Goal: Task Accomplishment & Management: Manage account settings

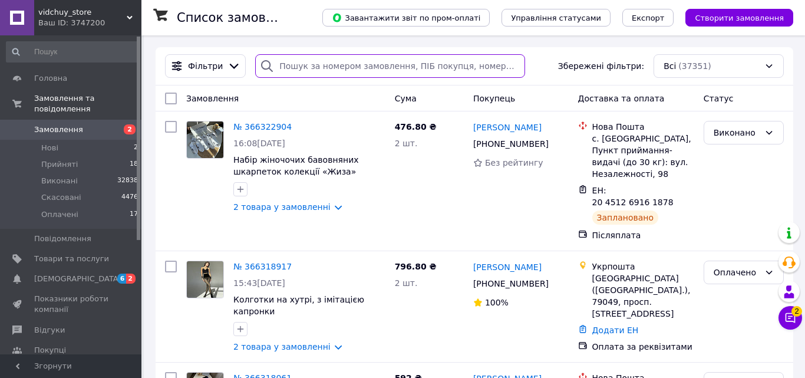
click at [304, 61] on input "search" at bounding box center [390, 66] width 270 height 24
paste input "[PHONE_NUMBER]"
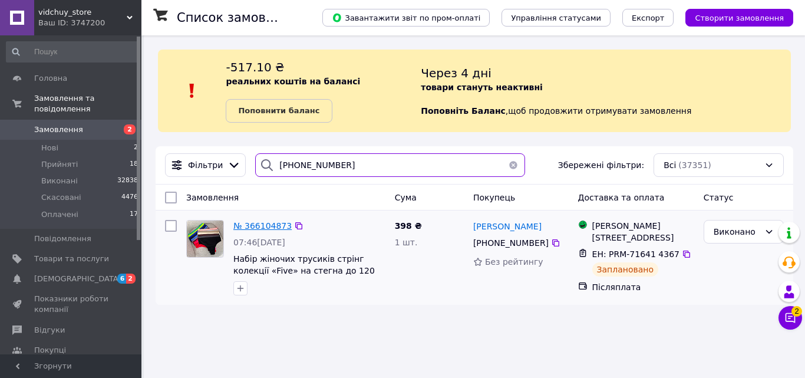
type input "[PHONE_NUMBER]"
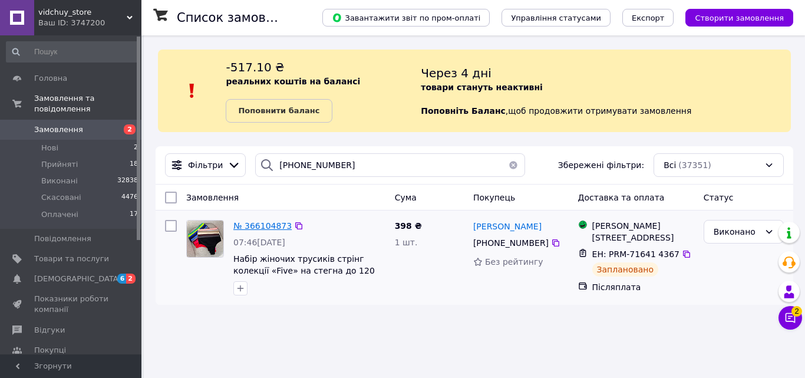
click at [272, 223] on span "№ 366104873" at bounding box center [262, 225] width 58 height 9
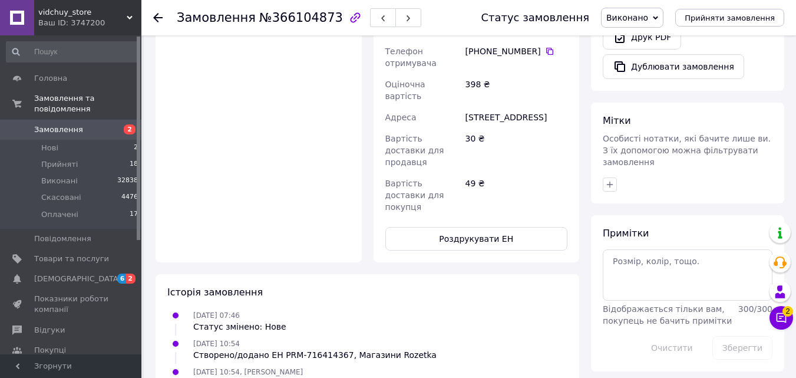
scroll to position [412, 0]
click at [460, 214] on div "Доставка Внести зміни в створену ЕН неможливо. Роздрукуйте та наклейте ЕН на по…" at bounding box center [477, 39] width 206 height 446
click at [458, 226] on button "Роздрукувати ЕН" at bounding box center [476, 238] width 183 height 24
click at [157, 14] on icon at bounding box center [157, 17] width 9 height 9
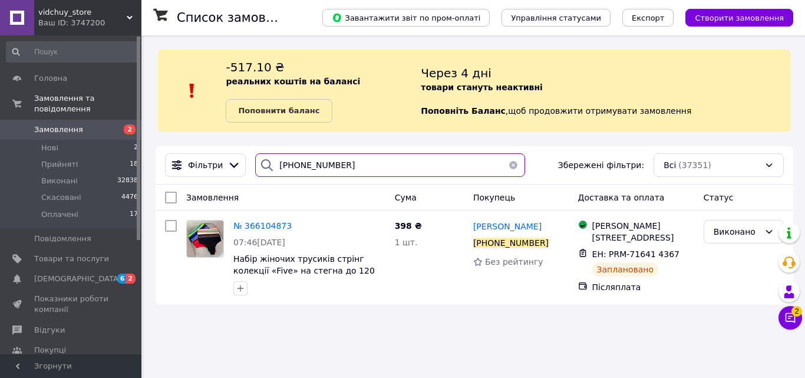
click at [284, 164] on input "[PHONE_NUMBER]" at bounding box center [390, 165] width 270 height 24
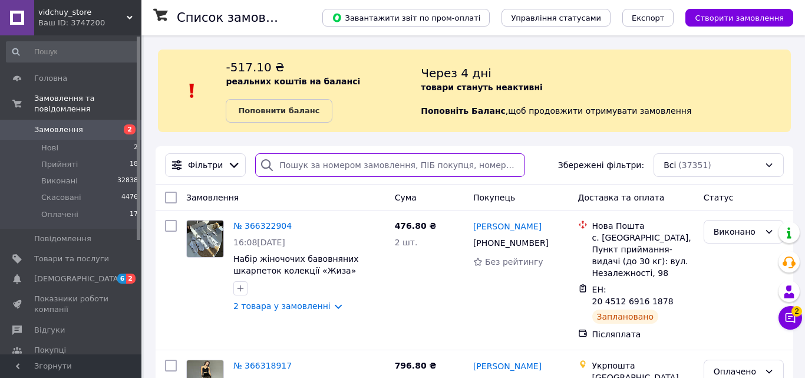
click at [302, 166] on input "search" at bounding box center [390, 165] width 270 height 24
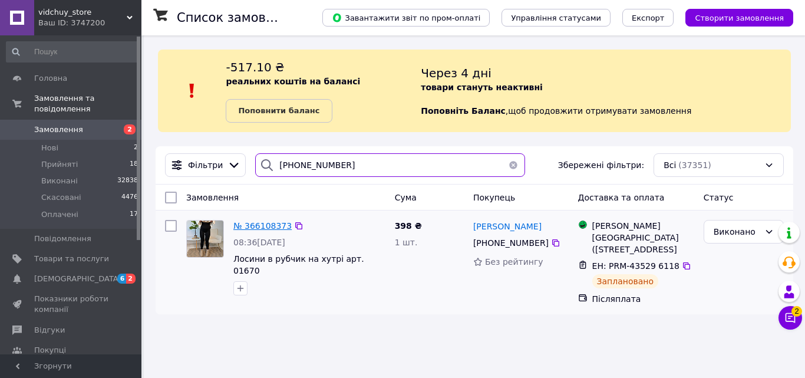
type input "[PHONE_NUMBER]"
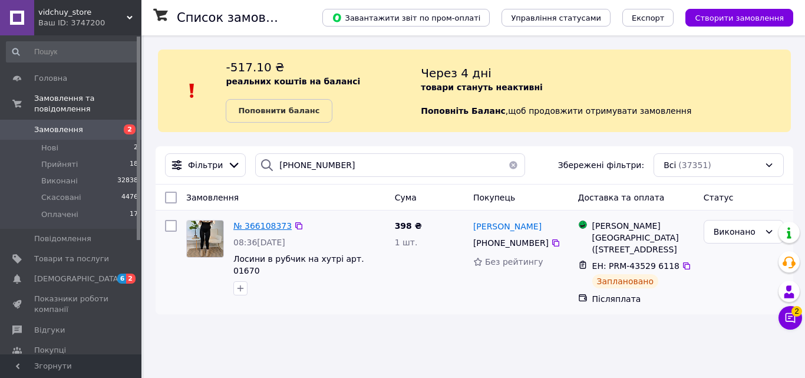
click at [266, 227] on span "№ 366108373" at bounding box center [262, 225] width 58 height 9
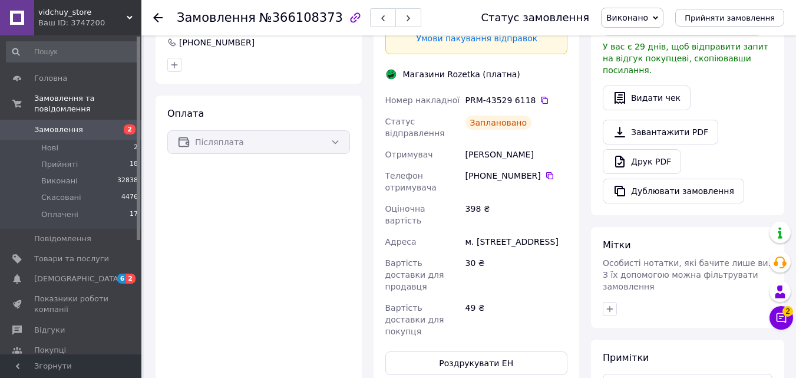
scroll to position [354, 0]
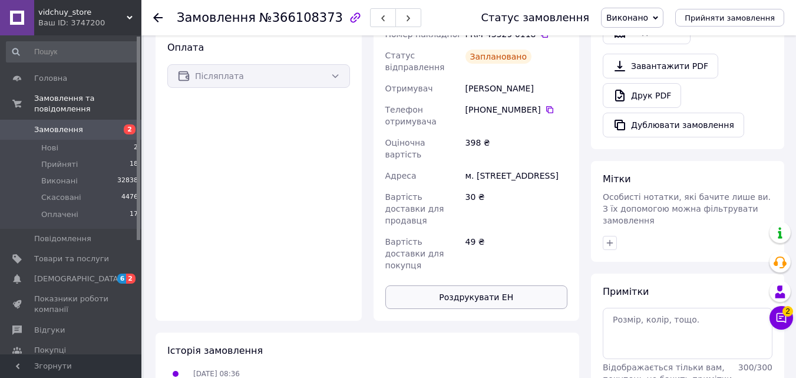
click at [460, 285] on button "Роздрукувати ЕН" at bounding box center [476, 297] width 183 height 24
click at [153, 18] on div "Замовлення №366108373 Статус замовлення Виконано Прийнято Скасовано Оплачено Пр…" at bounding box center [468, 17] width 655 height 35
click at [157, 19] on icon at bounding box center [157, 17] width 9 height 9
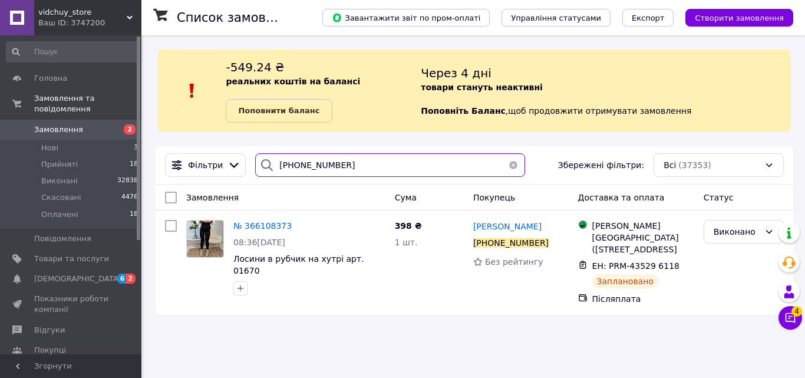
click at [305, 165] on input "[PHONE_NUMBER]" at bounding box center [390, 165] width 270 height 24
click at [305, 166] on input "[PHONE_NUMBER]" at bounding box center [390, 165] width 270 height 24
click at [304, 166] on input "[PHONE_NUMBER]" at bounding box center [390, 165] width 270 height 24
click at [304, 168] on input "[PHONE_NUMBER]" at bounding box center [390, 165] width 270 height 24
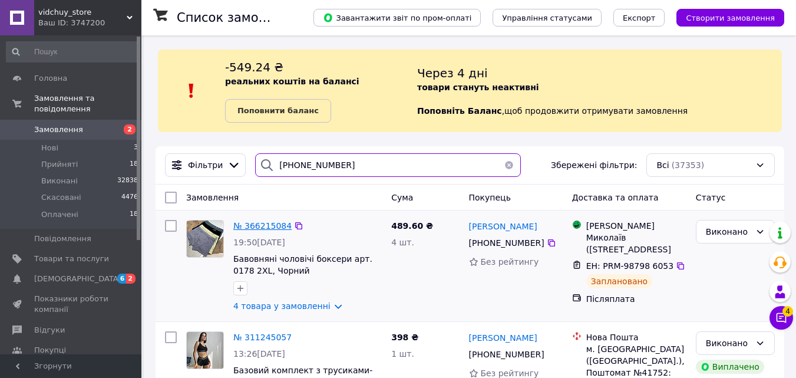
type input "[PHONE_NUMBER]"
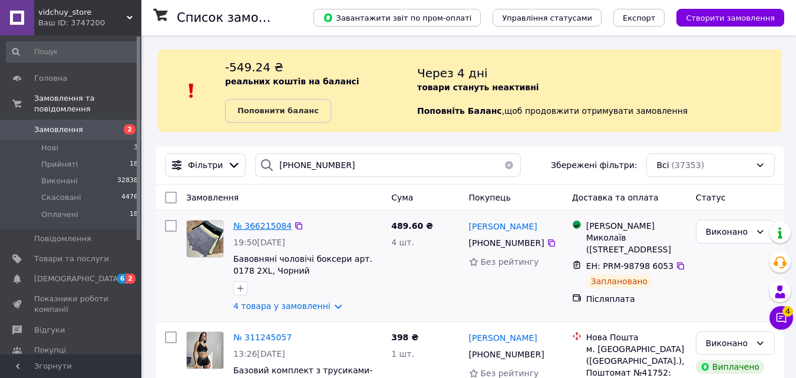
click at [264, 227] on span "№ 366215084" at bounding box center [262, 225] width 58 height 9
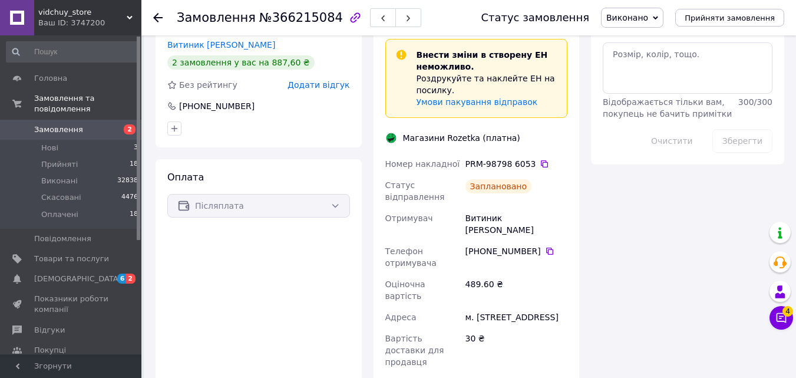
scroll to position [648, 0]
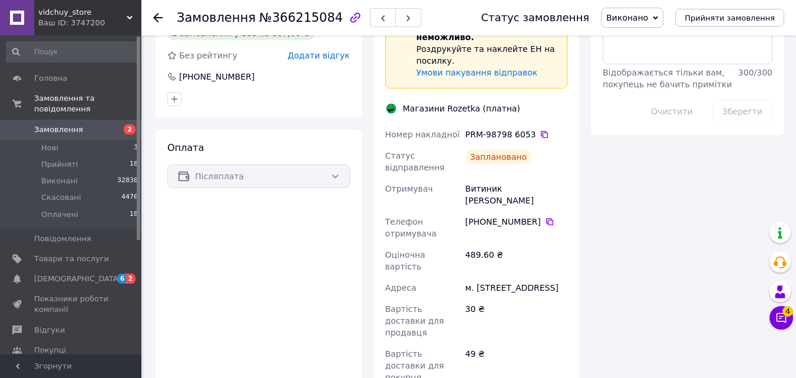
click at [160, 18] on use at bounding box center [157, 17] width 9 height 9
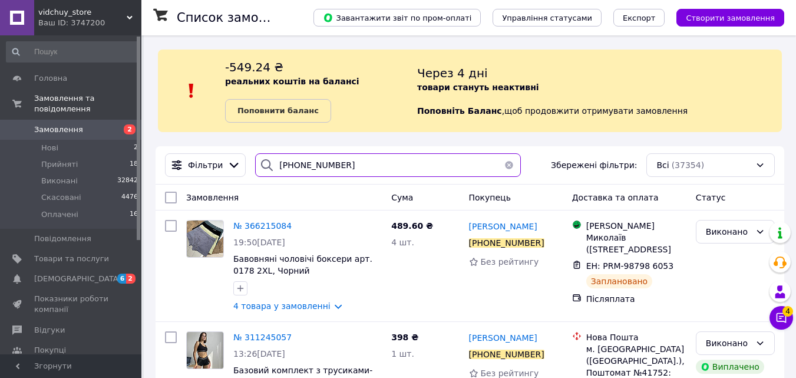
click at [289, 163] on input "[PHONE_NUMBER]" at bounding box center [388, 165] width 266 height 24
click at [288, 163] on input "[PHONE_NUMBER]" at bounding box center [388, 165] width 266 height 24
click at [285, 163] on input "[PHONE_NUMBER]" at bounding box center [388, 165] width 266 height 24
type input "+"
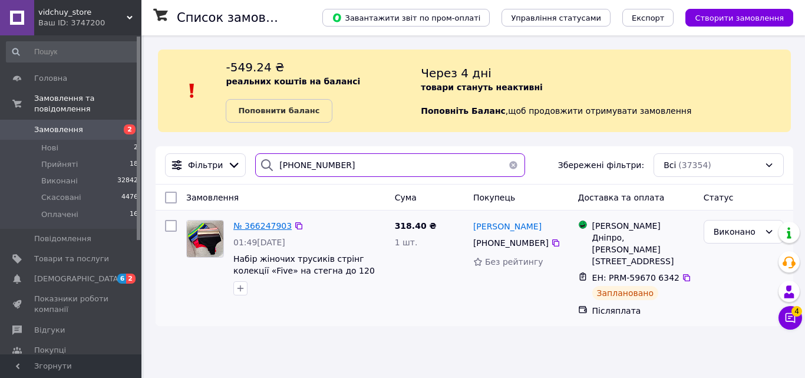
type input "[PHONE_NUMBER]"
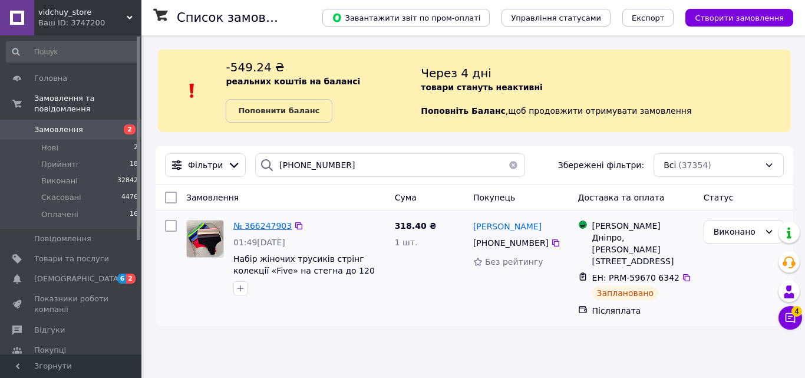
click at [255, 226] on span "№ 366247903" at bounding box center [262, 225] width 58 height 9
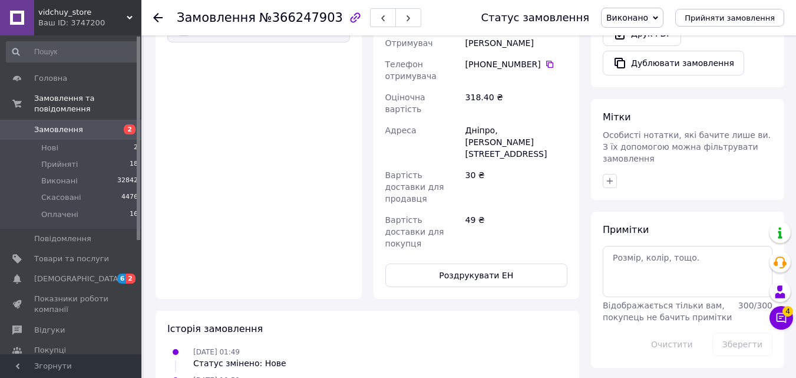
scroll to position [468, 0]
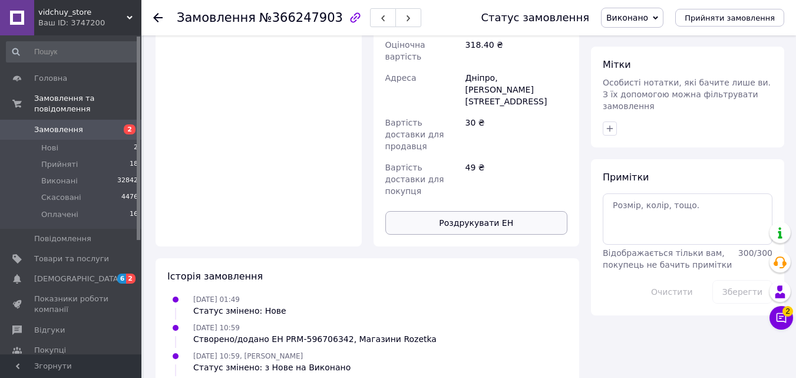
click at [491, 211] on button "Роздрукувати ЕН" at bounding box center [476, 223] width 183 height 24
click at [154, 13] on icon at bounding box center [157, 17] width 9 height 9
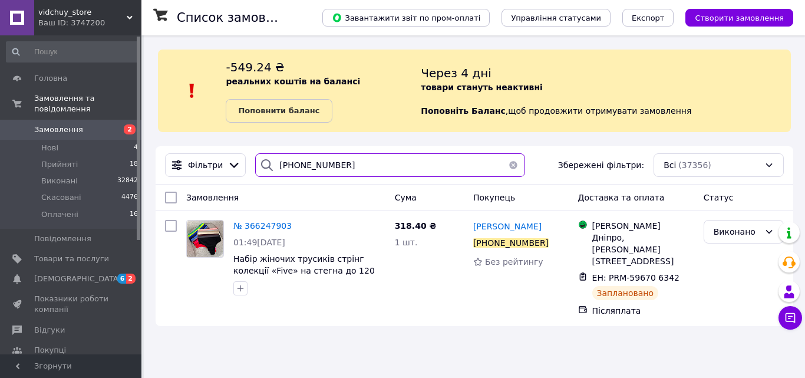
click at [309, 165] on input "[PHONE_NUMBER]" at bounding box center [390, 165] width 270 height 24
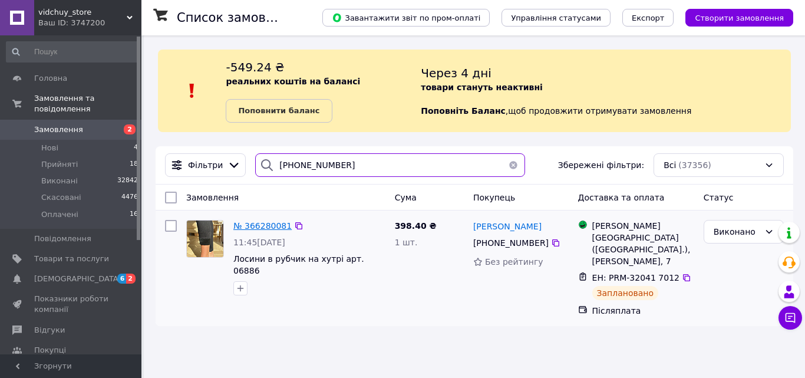
type input "[PHONE_NUMBER]"
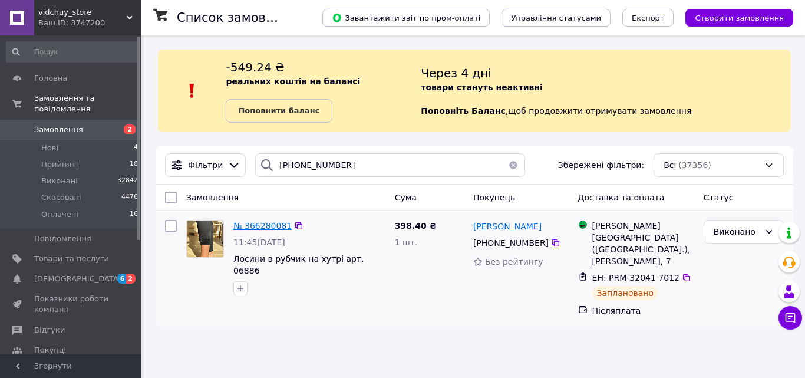
click at [239, 226] on span "№ 366280081" at bounding box center [262, 225] width 58 height 9
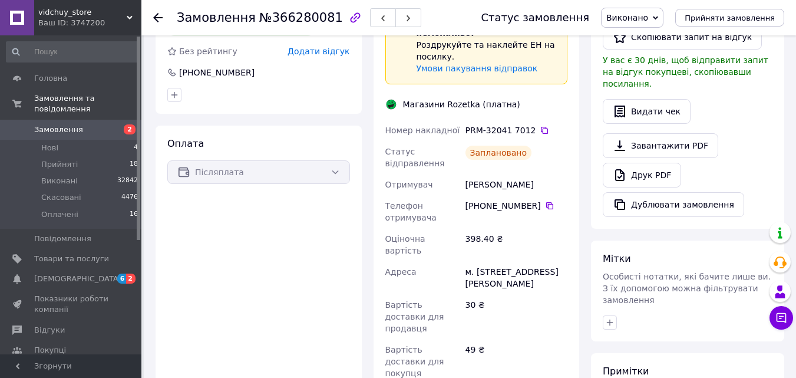
scroll to position [354, 0]
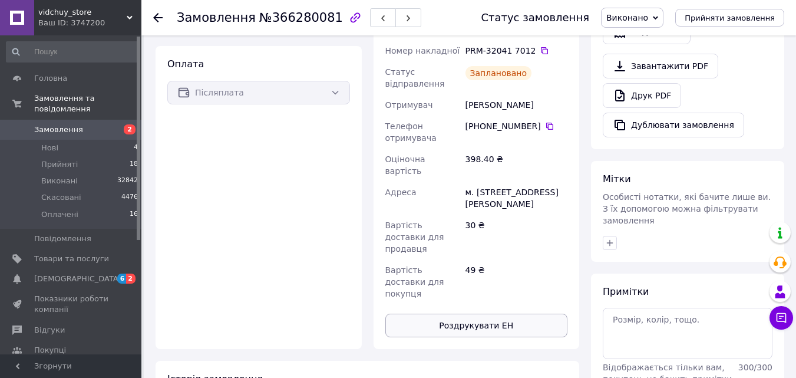
click at [496, 313] on button "Роздрукувати ЕН" at bounding box center [476, 325] width 183 height 24
click at [155, 16] on use at bounding box center [157, 17] width 9 height 9
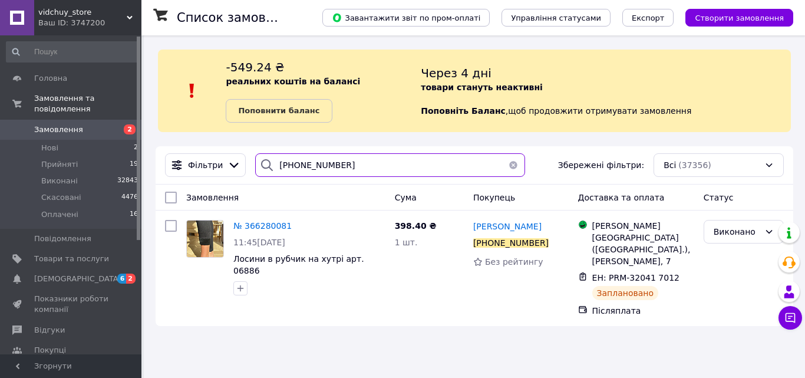
click at [293, 168] on input "[PHONE_NUMBER]" at bounding box center [390, 165] width 270 height 24
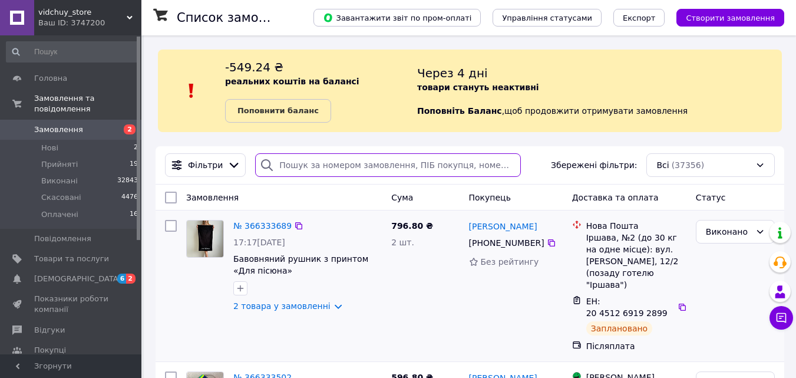
drag, startPoint x: 295, startPoint y: 167, endPoint x: 324, endPoint y: 269, distance: 105.9
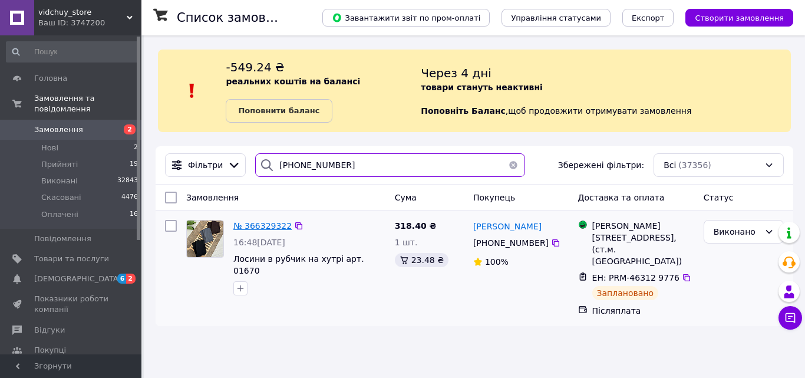
type input "[PHONE_NUMBER]"
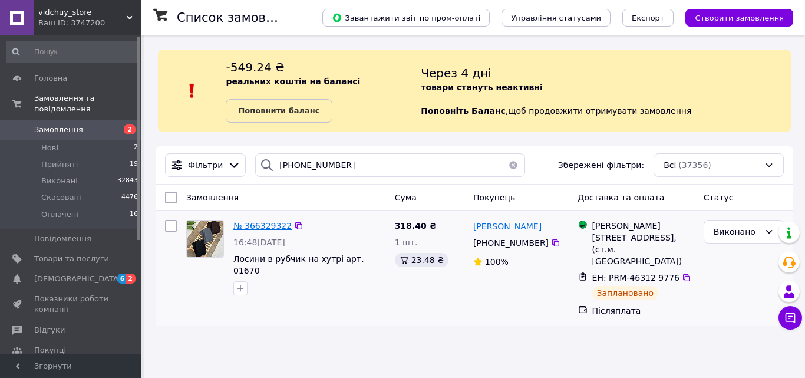
click at [259, 229] on span "№ 366329322" at bounding box center [262, 225] width 58 height 9
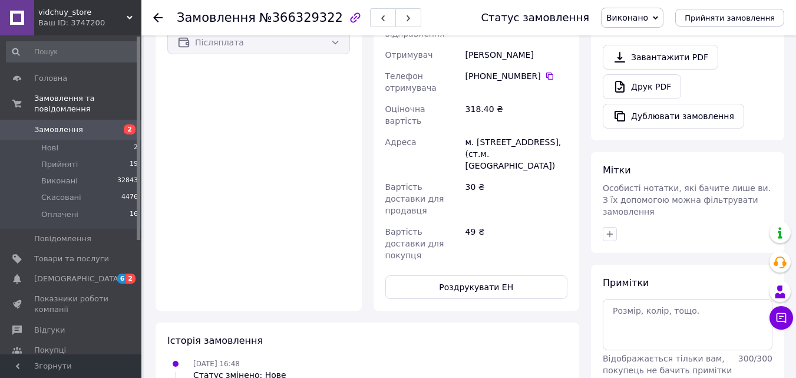
scroll to position [412, 0]
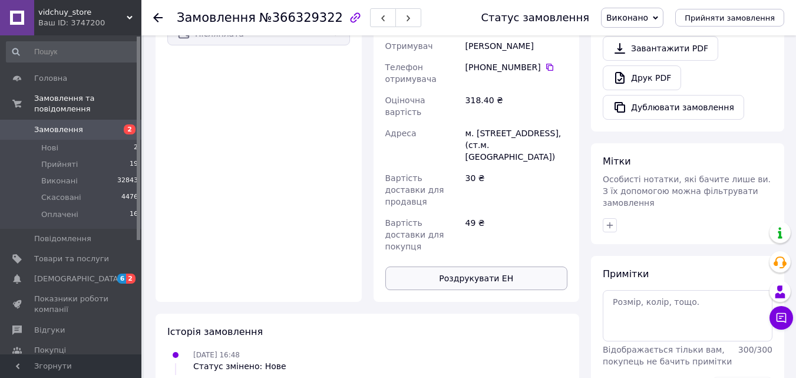
click at [481, 266] on button "Роздрукувати ЕН" at bounding box center [476, 278] width 183 height 24
